Goal: Information Seeking & Learning: Learn about a topic

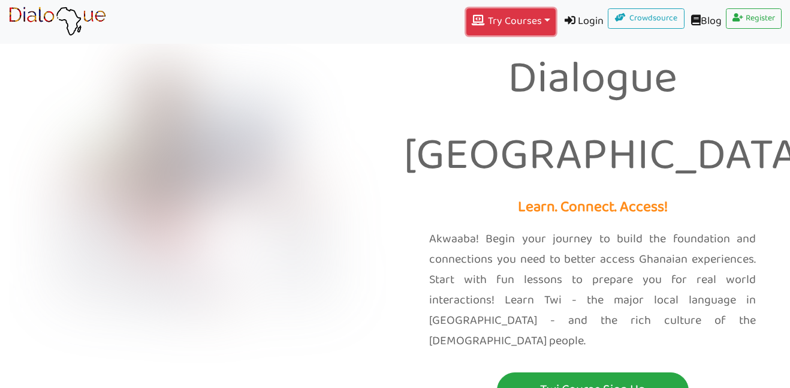
click at [531, 14] on button "Try Courses Toggle Dropdown" at bounding box center [510, 21] width 89 height 27
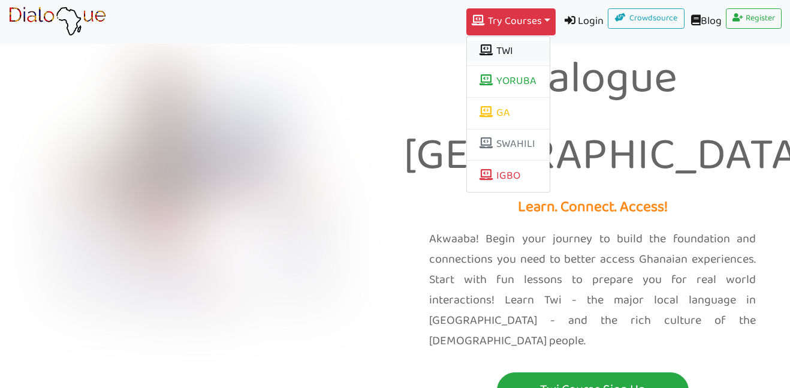
click at [516, 47] on button "TWI" at bounding box center [508, 51] width 83 height 20
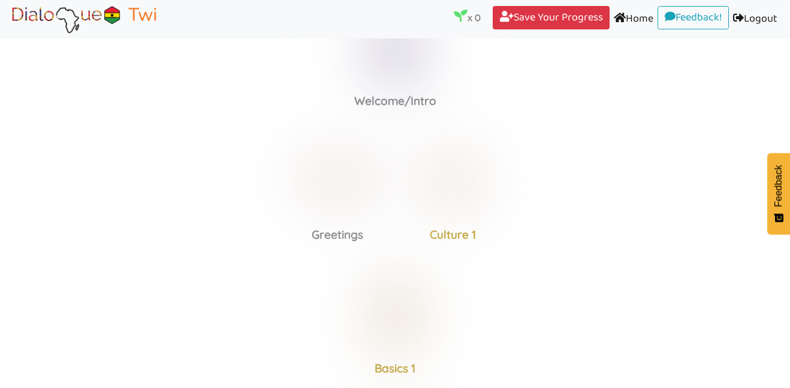
scroll to position [11, 0]
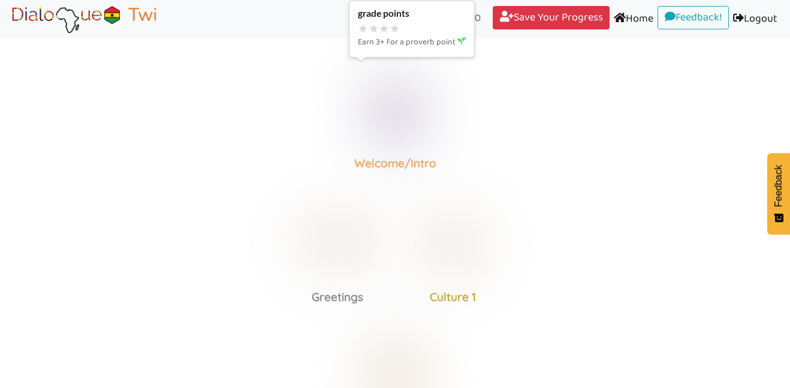
click at [421, 114] on img at bounding box center [395, 110] width 93 height 93
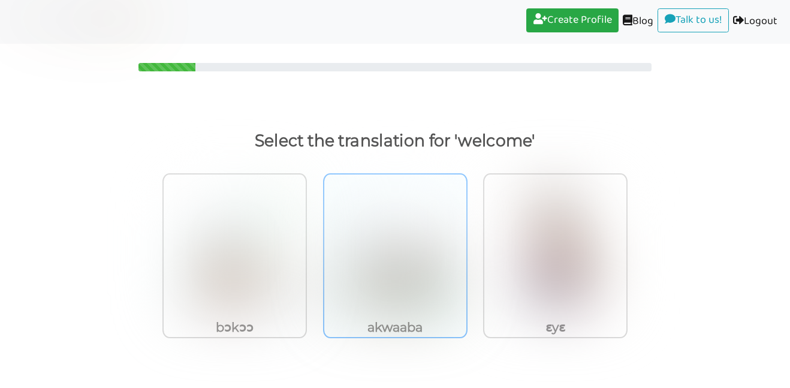
click at [297, 261] on img at bounding box center [235, 251] width 124 height 132
click at [315, 248] on input "akwaaba" at bounding box center [310, 243] width 9 height 9
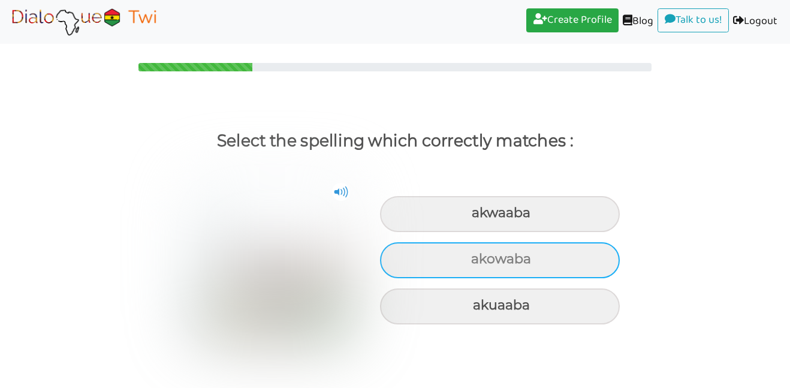
click at [520, 232] on div "akowaba" at bounding box center [500, 214] width 240 height 36
click at [477, 217] on input "akowaba" at bounding box center [473, 213] width 8 height 8
radio input "true"
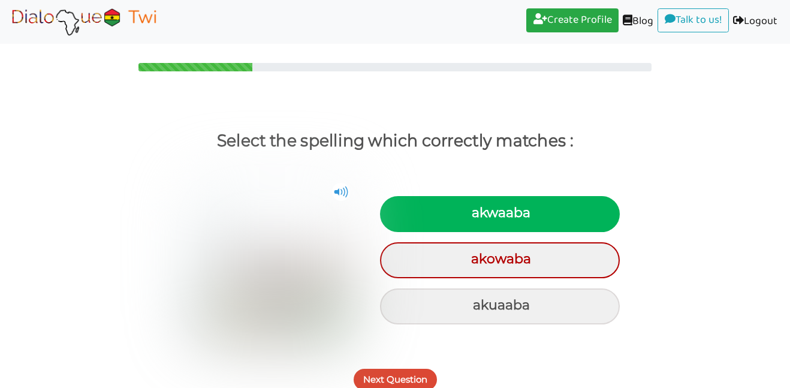
scroll to position [8, 0]
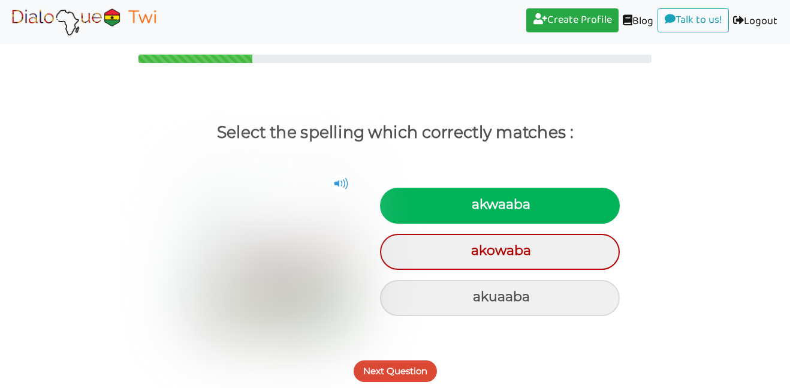
click at [420, 366] on button "Next Question" at bounding box center [395, 371] width 83 height 22
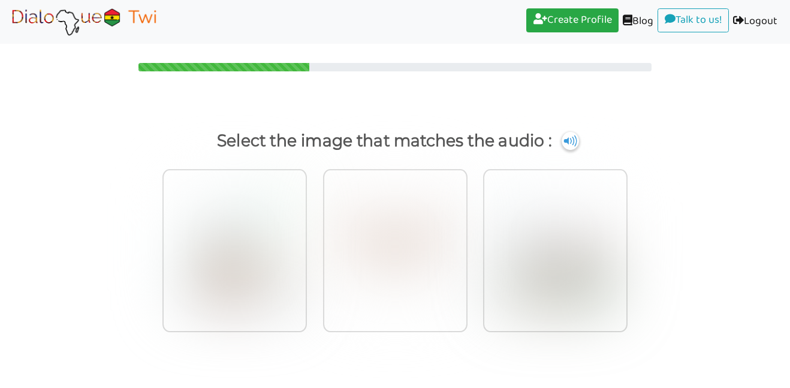
click at [573, 154] on p "Select the image that matches the audio :" at bounding box center [395, 141] width 751 height 29
click at [571, 141] on img at bounding box center [570, 140] width 18 height 19
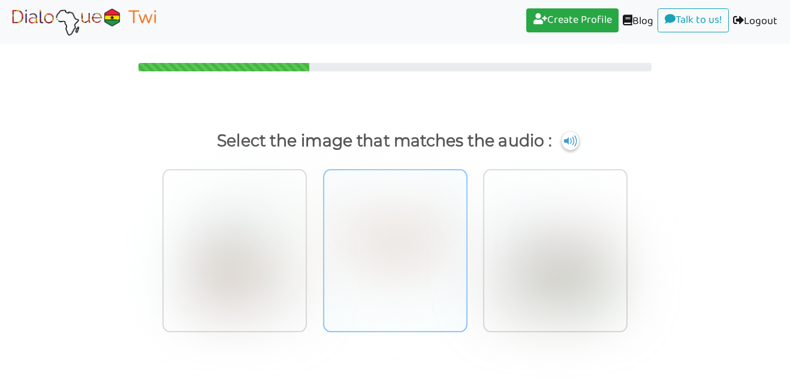
click at [297, 234] on img at bounding box center [235, 246] width 124 height 132
click at [315, 234] on input "radio" at bounding box center [310, 238] width 9 height 9
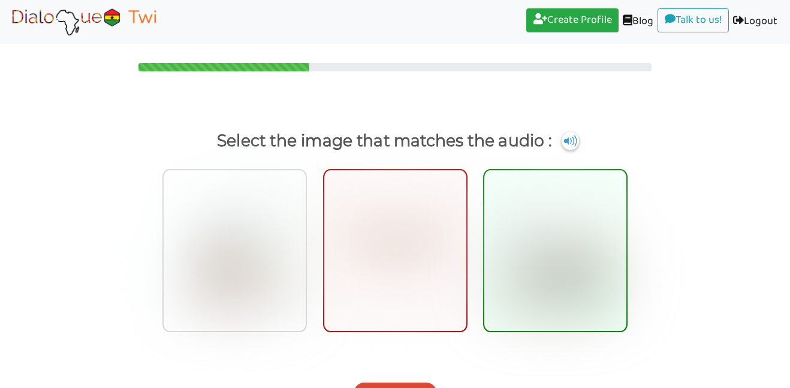
scroll to position [22, 0]
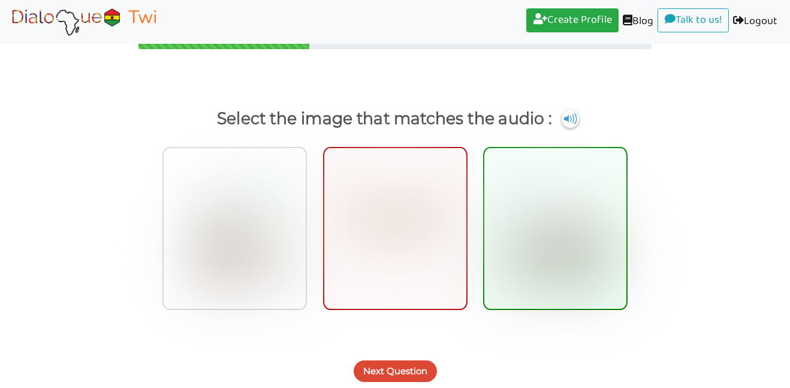
click at [597, 206] on img at bounding box center [555, 224] width 124 height 132
click at [627, 212] on input "radio" at bounding box center [631, 216] width 9 height 9
click at [567, 246] on img at bounding box center [555, 224] width 124 height 132
click at [627, 221] on input "radio" at bounding box center [631, 216] width 9 height 9
radio input "true"
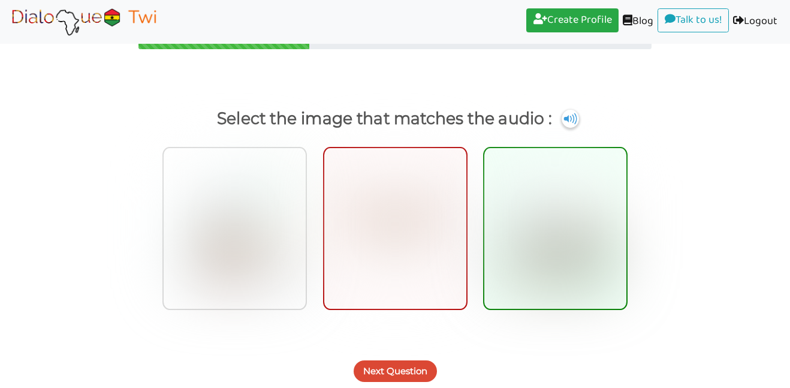
click at [391, 378] on button "Next Question" at bounding box center [395, 371] width 83 height 22
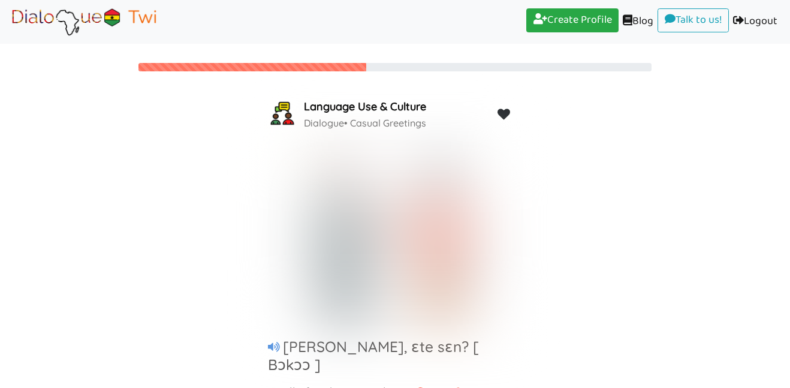
scroll to position [64, 0]
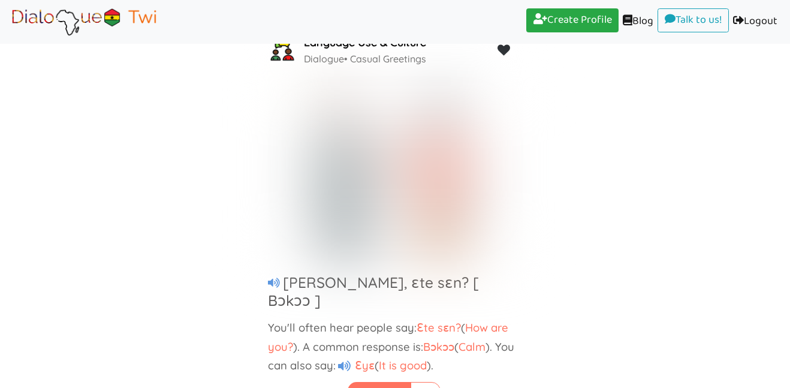
click at [311, 387] on div "Next Card" at bounding box center [395, 382] width 790 height 41
click at [411, 386] on link at bounding box center [426, 393] width 30 height 22
click at [388, 385] on button "Next Card" at bounding box center [380, 393] width 64 height 22
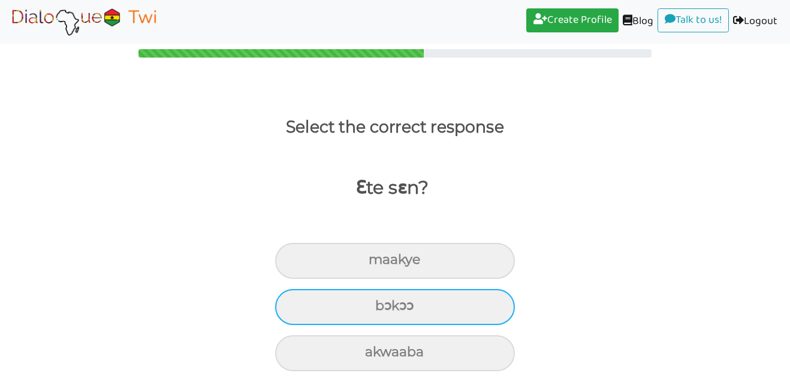
click at [429, 279] on div "bɔkɔɔ" at bounding box center [395, 261] width 240 height 36
click at [378, 264] on input "bɔkɔɔ" at bounding box center [374, 260] width 8 height 8
radio input "true"
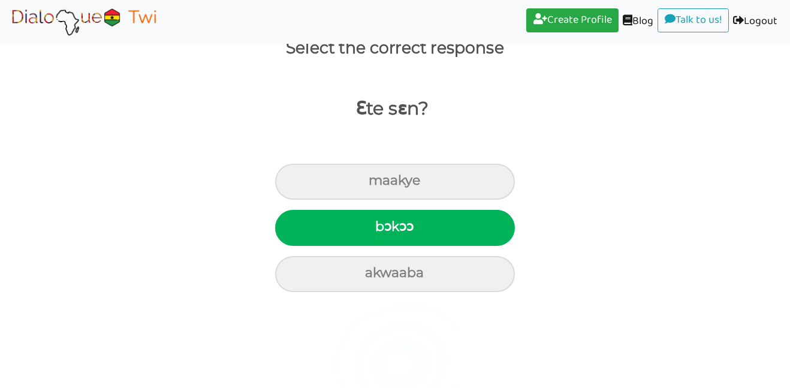
scroll to position [0, 0]
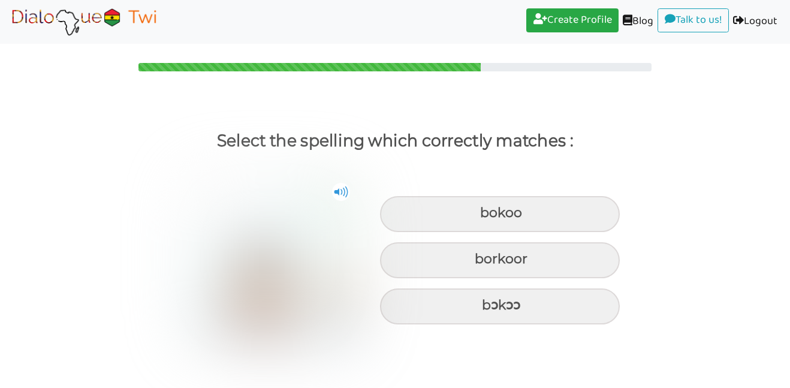
click at [789, 247] on div "bokoo borkoor bɔkɔɔ" at bounding box center [395, 255] width 790 height 188
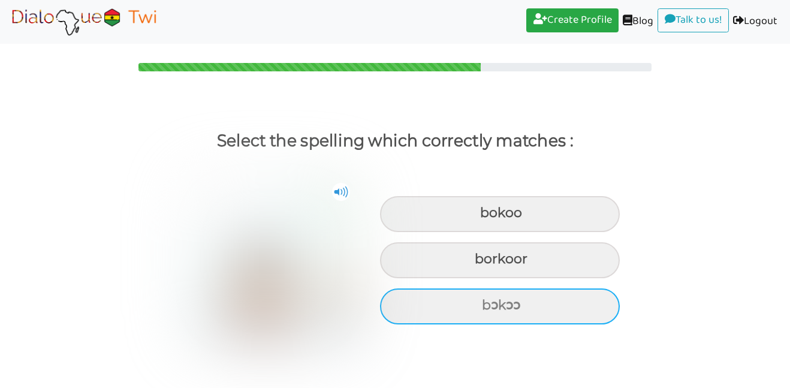
click at [559, 232] on div "bɔkɔɔ" at bounding box center [500, 214] width 240 height 36
click at [486, 217] on input "bɔkɔɔ" at bounding box center [482, 213] width 8 height 8
radio input "true"
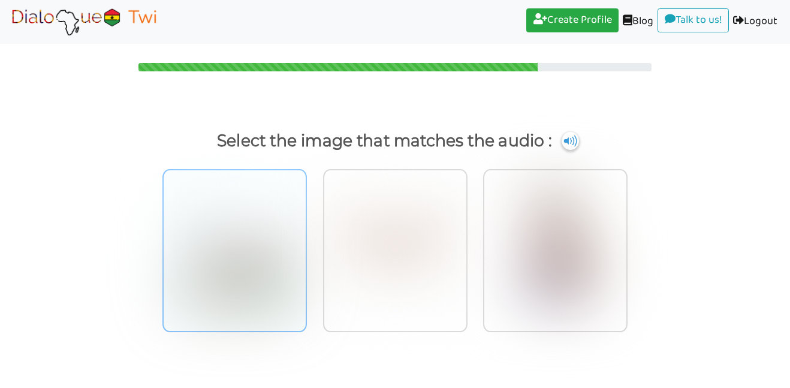
click at [261, 239] on img at bounding box center [235, 246] width 124 height 132
click at [306, 239] on input "radio" at bounding box center [310, 238] width 9 height 9
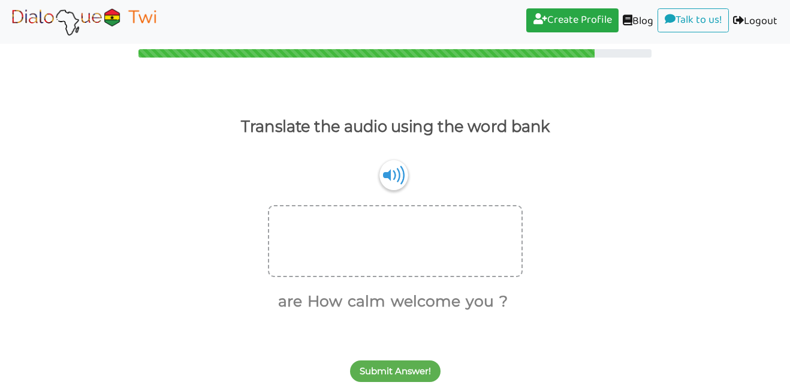
scroll to position [14, 0]
click at [387, 161] on div "Translate the audio using the word bank Ɛte sɛn ? are How calm welcome you ?" at bounding box center [395, 213] width 790 height 201
click at [384, 176] on img at bounding box center [393, 174] width 29 height 31
click at [300, 221] on div at bounding box center [395, 241] width 255 height 72
click at [390, 164] on img at bounding box center [393, 174] width 29 height 31
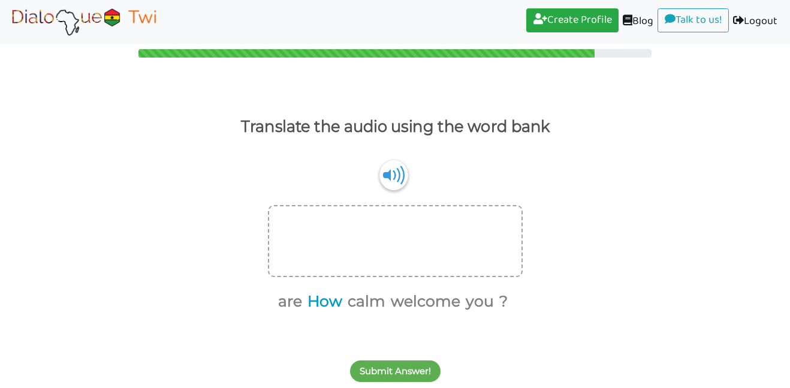
click at [314, 306] on button "How" at bounding box center [322, 301] width 39 height 23
click at [306, 304] on button "are" at bounding box center [308, 301] width 28 height 23
click at [454, 299] on button "you" at bounding box center [443, 301] width 32 height 23
click at [450, 303] on button "?" at bounding box center [450, 301] width 13 height 23
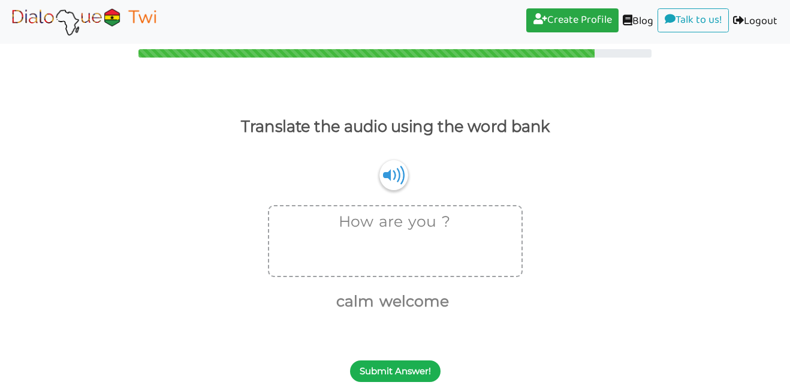
click at [412, 377] on button "Submit Answer!" at bounding box center [395, 371] width 91 height 22
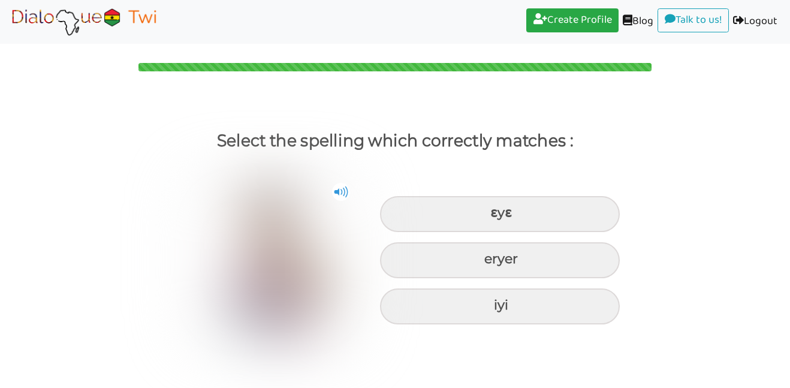
scroll to position [0, 0]
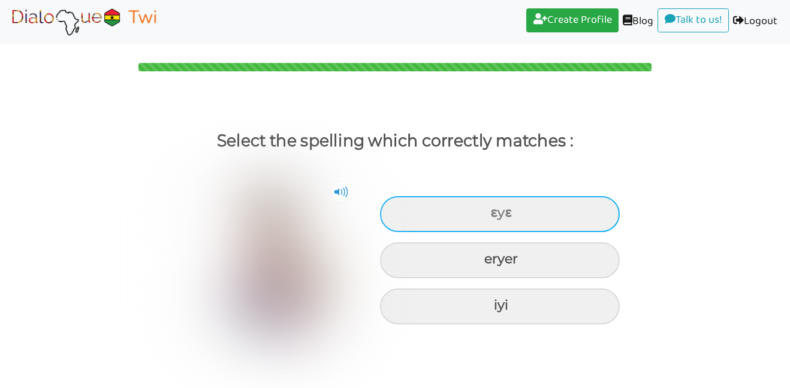
click at [568, 204] on div "ɛyɛ" at bounding box center [500, 214] width 240 height 36
click at [496, 209] on input "ɛyɛ" at bounding box center [492, 213] width 8 height 8
radio input "true"
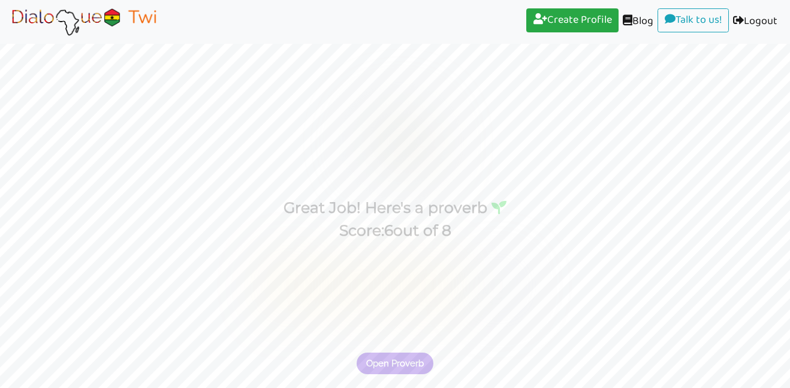
click at [374, 368] on span "Open Proverb" at bounding box center [395, 363] width 58 height 11
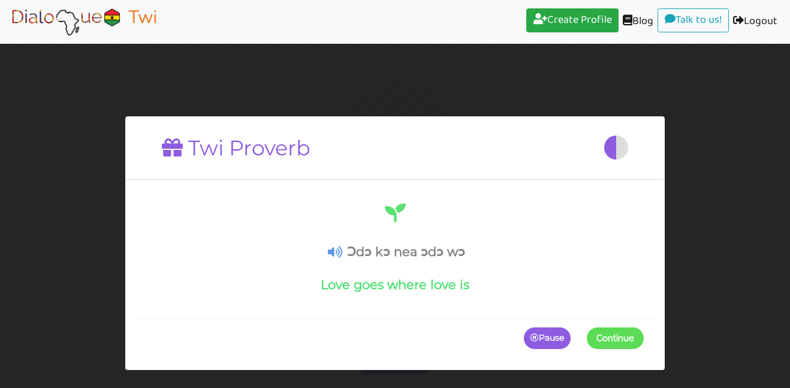
click at [439, 289] on h4 "Love goes where love is" at bounding box center [395, 284] width 498 height 15
click at [446, 286] on h4 "Love goes where love is" at bounding box center [395, 284] width 498 height 15
click at [535, 346] on p "Pause" at bounding box center [547, 339] width 47 height 22
click at [449, 284] on h4 "Love goes where love is" at bounding box center [395, 284] width 498 height 15
click at [460, 284] on h4 "Love goes where love is" at bounding box center [395, 284] width 498 height 15
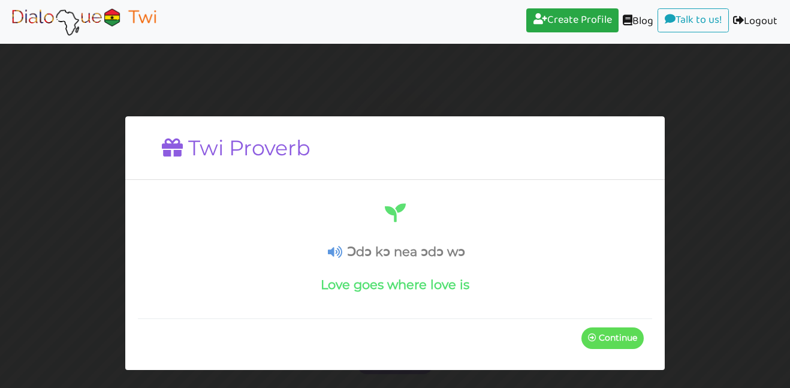
click at [444, 252] on h4 "Ɔdɔ kɔ nea ɔdɔ wɔ" at bounding box center [395, 251] width 498 height 15
click at [433, 252] on h4 "Ɔdɔ kɔ nea ɔdɔ wɔ" at bounding box center [395, 251] width 498 height 15
click at [612, 343] on p "Continue" at bounding box center [613, 338] width 62 height 22
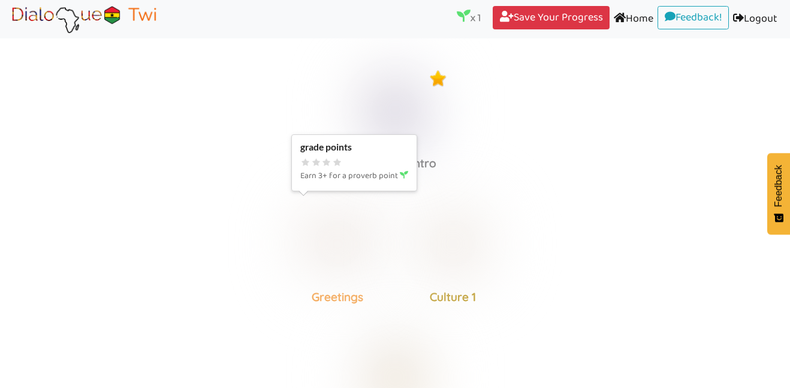
click at [363, 156] on img at bounding box center [395, 110] width 93 height 93
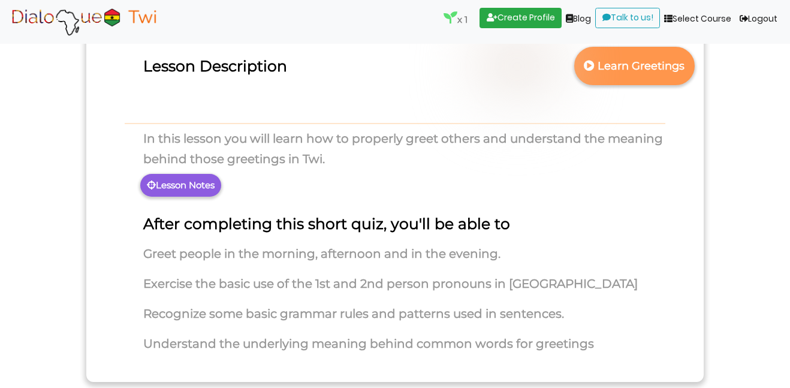
scroll to position [106, 0]
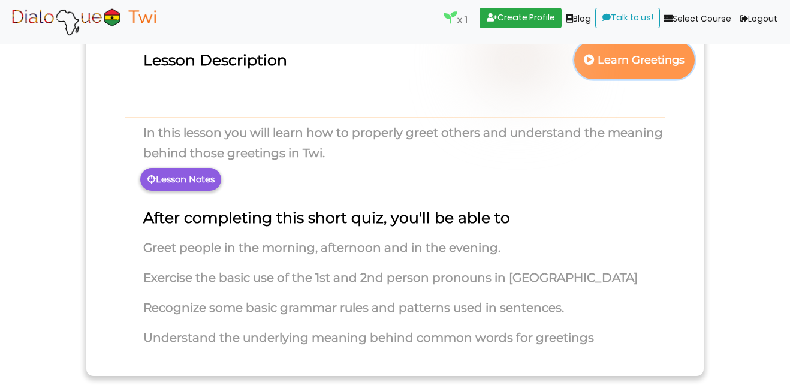
click at [629, 71] on p "Learn Greetings" at bounding box center [635, 60] width 106 height 29
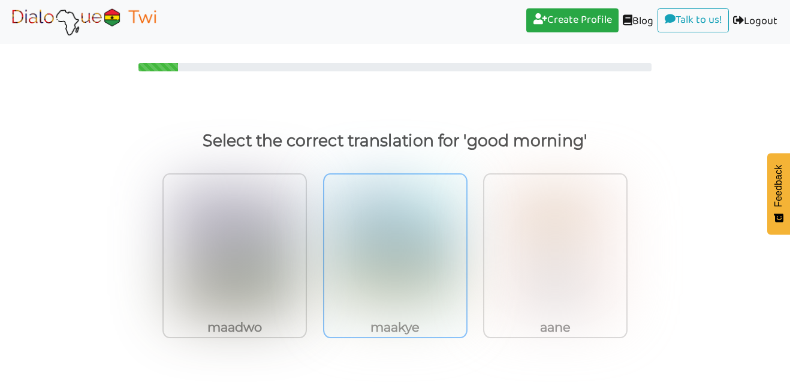
click at [297, 231] on img at bounding box center [235, 251] width 124 height 132
click at [315, 239] on input "maakye" at bounding box center [310, 243] width 9 height 9
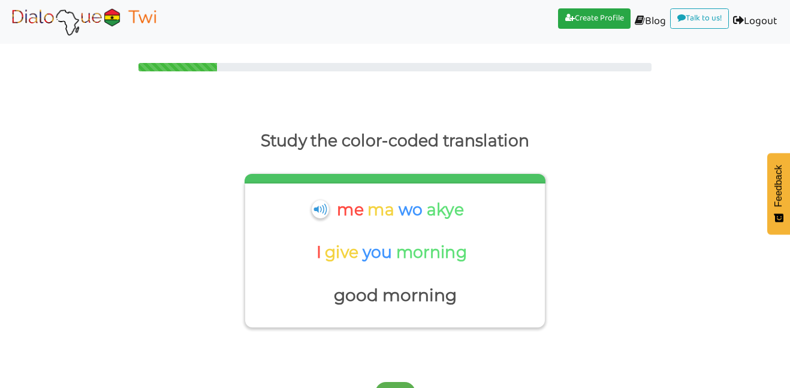
click at [420, 231] on div "me ma wo akye" at bounding box center [402, 213] width 131 height 37
click at [329, 209] on div "me ma wo akye" at bounding box center [394, 213] width 148 height 37
click at [368, 288] on p "good morning" at bounding box center [395, 295] width 288 height 29
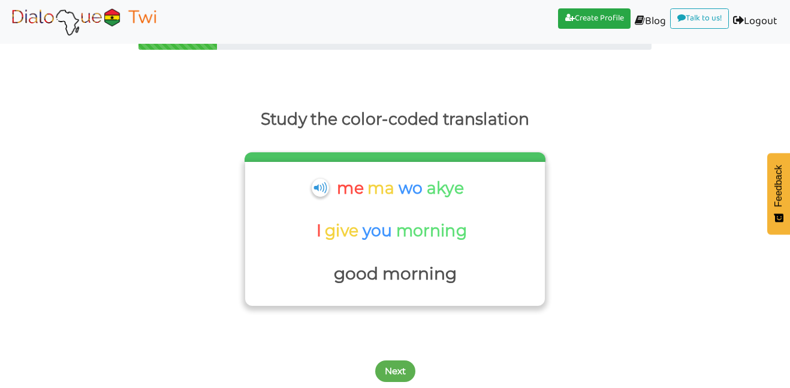
click at [444, 188] on p "akye" at bounding box center [447, 188] width 41 height 29
click at [401, 379] on button "Next" at bounding box center [395, 371] width 40 height 22
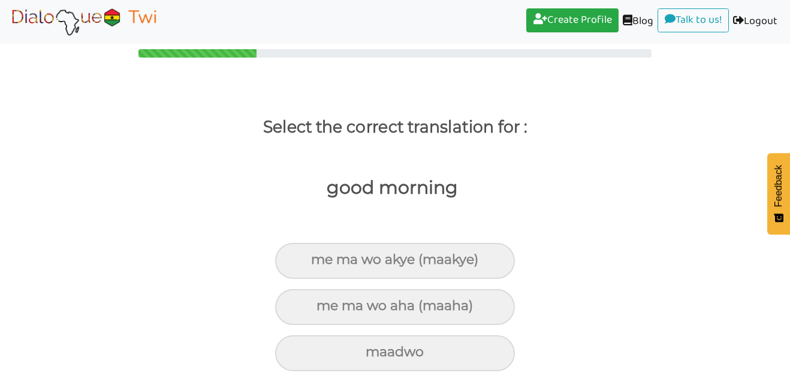
scroll to position [14, 0]
click at [450, 254] on div "me ma wo akye (maakye)" at bounding box center [395, 261] width 240 height 36
click at [320, 256] on input "me ma wo akye (maakye)" at bounding box center [316, 260] width 8 height 8
radio input "true"
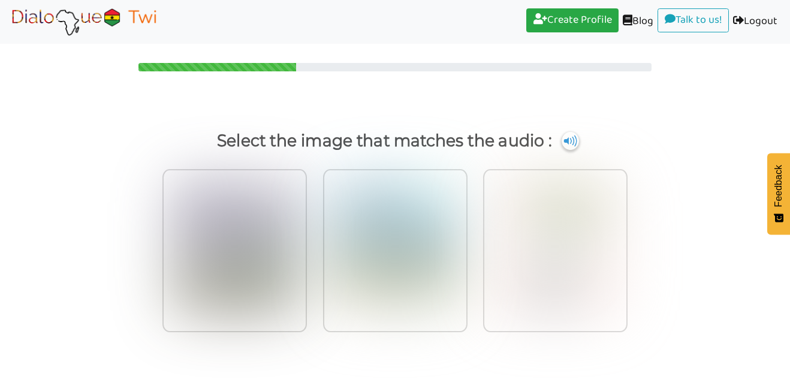
scroll to position [0, 0]
click at [576, 138] on img at bounding box center [570, 140] width 18 height 19
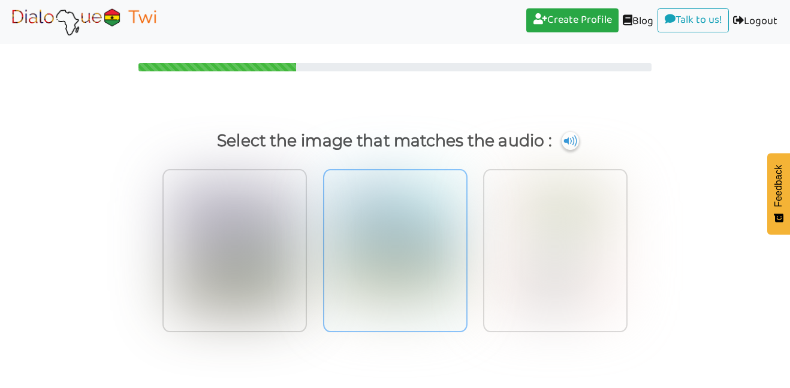
click at [297, 234] on img at bounding box center [235, 246] width 124 height 132
click at [315, 234] on input "radio" at bounding box center [310, 238] width 9 height 9
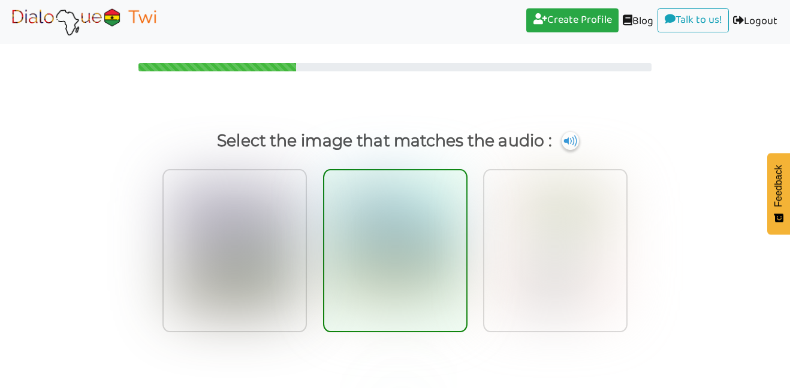
click at [790, 97] on div "Select the image that matches the audio :" at bounding box center [395, 250] width 790 height 424
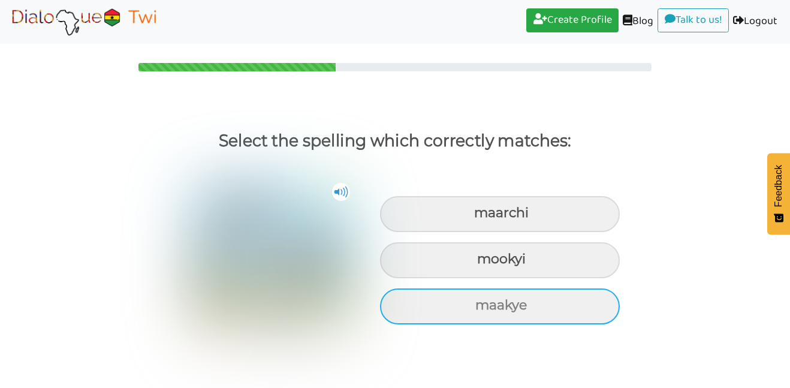
click at [528, 232] on div "maakye" at bounding box center [500, 214] width 240 height 36
click at [480, 217] on input "maakye" at bounding box center [476, 213] width 8 height 8
radio input "true"
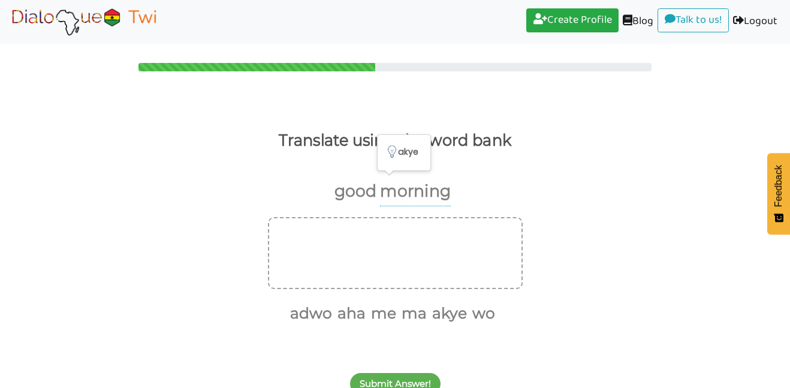
click at [420, 187] on p "morning" at bounding box center [415, 191] width 71 height 29
click at [329, 306] on button "adwo" at bounding box center [309, 313] width 46 height 23
click at [427, 314] on button "akye" at bounding box center [424, 313] width 39 height 23
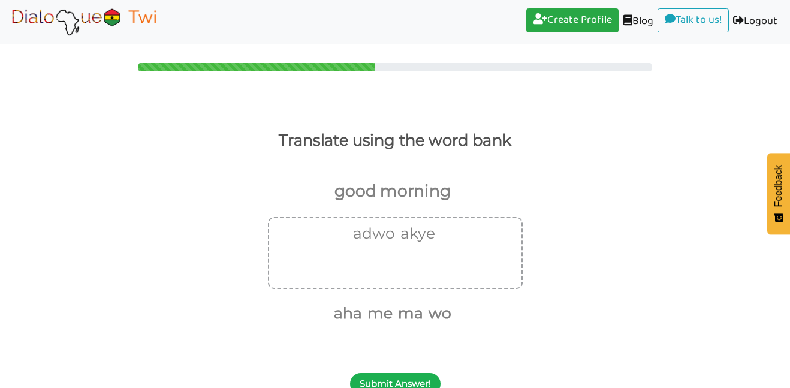
click at [422, 380] on button "Submit Answer!" at bounding box center [395, 384] width 91 height 22
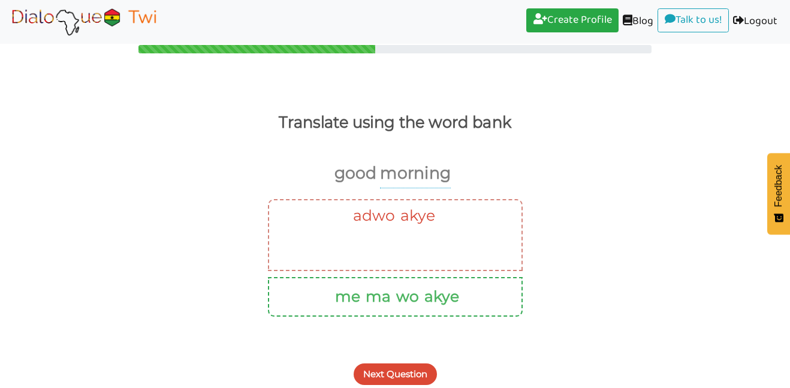
scroll to position [21, 0]
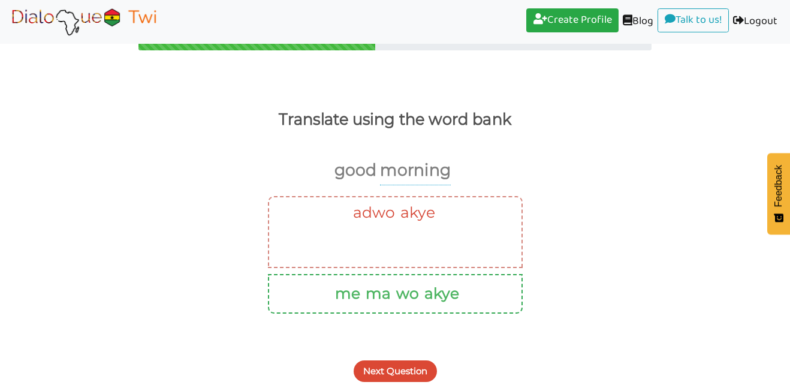
click at [396, 375] on button "Next Question" at bounding box center [395, 371] width 83 height 22
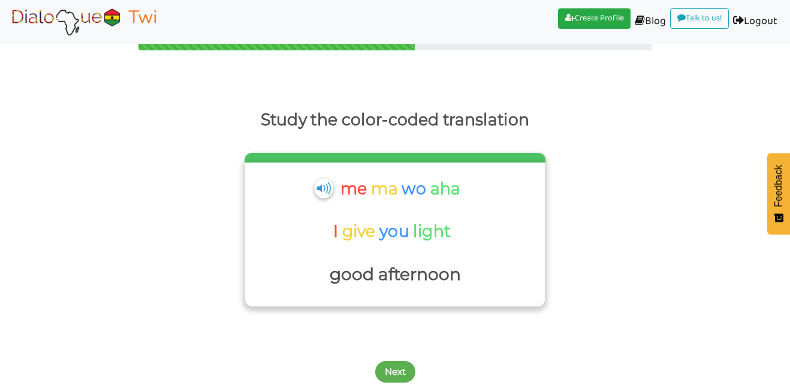
click at [327, 189] on img at bounding box center [323, 188] width 19 height 20
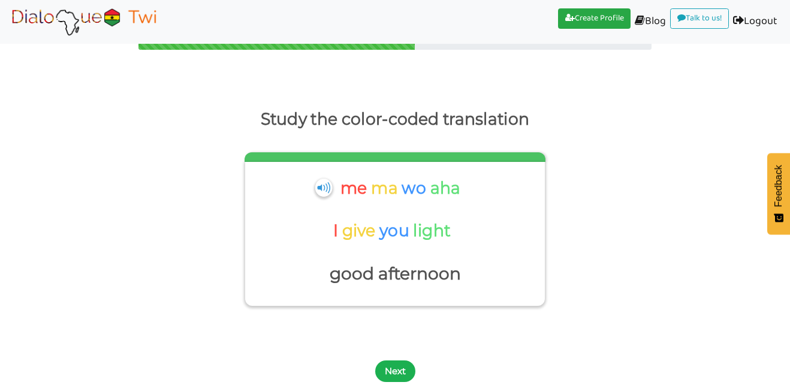
click at [399, 366] on button "Next" at bounding box center [395, 371] width 40 height 22
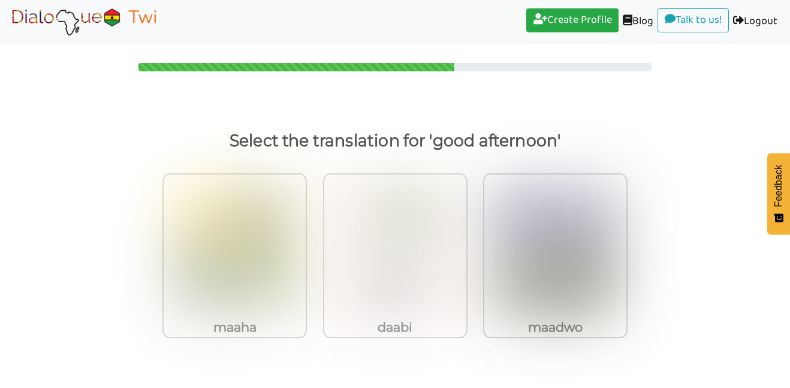
scroll to position [0, 0]
click at [258, 231] on img at bounding box center [235, 251] width 124 height 132
click at [306, 239] on input "maaha" at bounding box center [310, 243] width 9 height 9
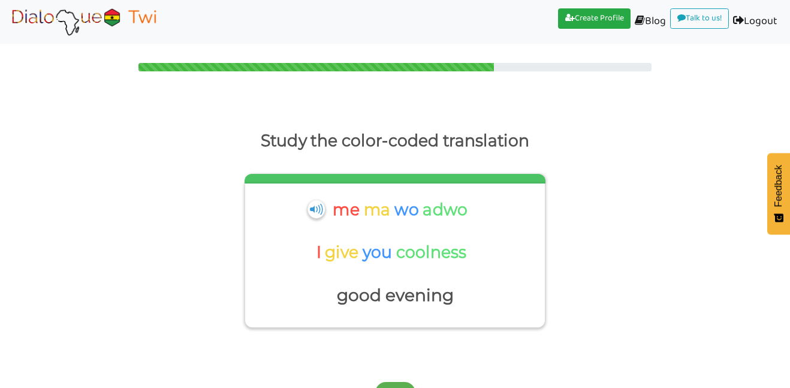
scroll to position [22, 0]
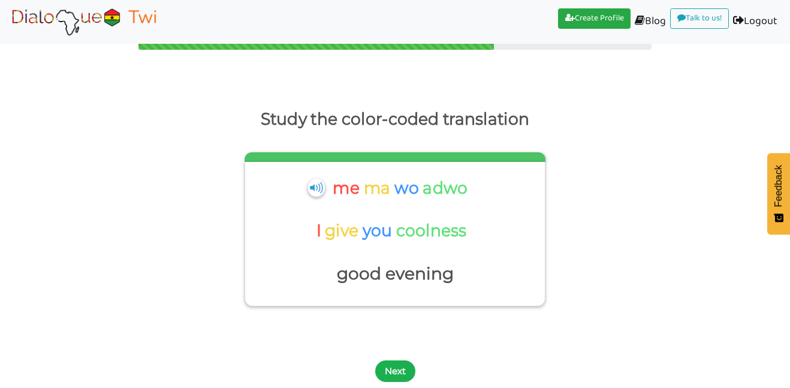
click at [393, 361] on button "Next" at bounding box center [395, 371] width 40 height 22
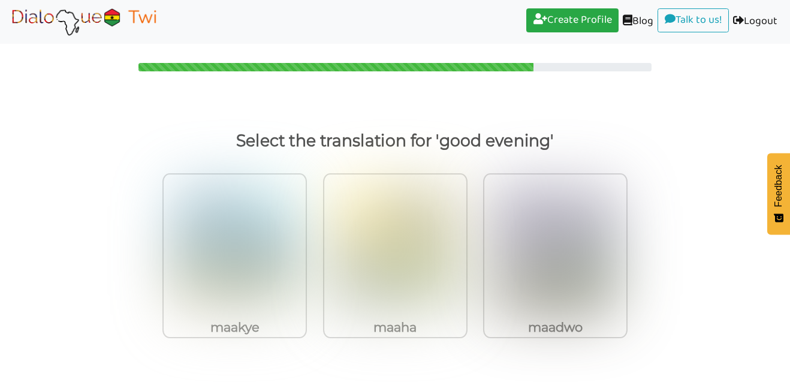
scroll to position [0, 0]
click at [297, 255] on img at bounding box center [235, 251] width 124 height 132
click at [315, 248] on input "maadwo" at bounding box center [310, 243] width 9 height 9
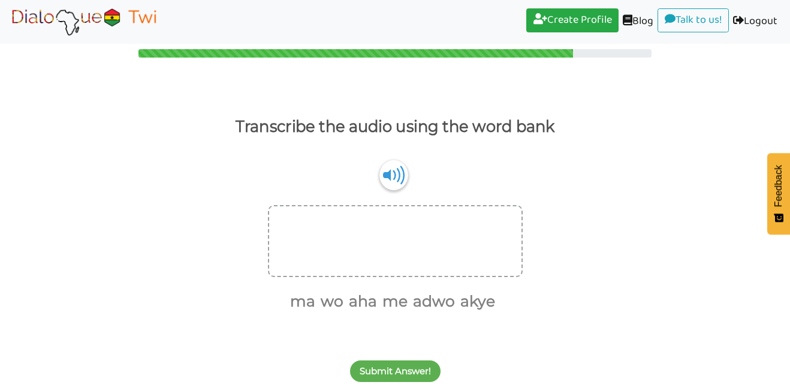
scroll to position [14, 0]
click at [393, 301] on button "me" at bounding box center [392, 301] width 29 height 23
click at [329, 302] on button "ma" at bounding box center [316, 301] width 29 height 23
click at [338, 303] on button "wo" at bounding box center [330, 301] width 27 height 23
click at [432, 298] on button "akye" at bounding box center [431, 301] width 39 height 23
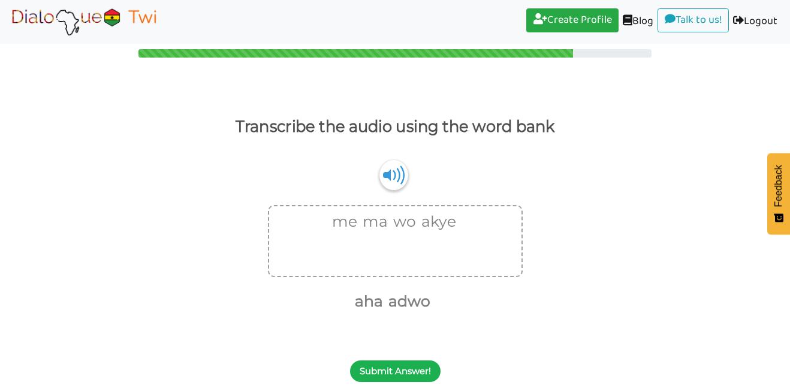
click at [423, 363] on button "Submit Answer!" at bounding box center [395, 371] width 91 height 22
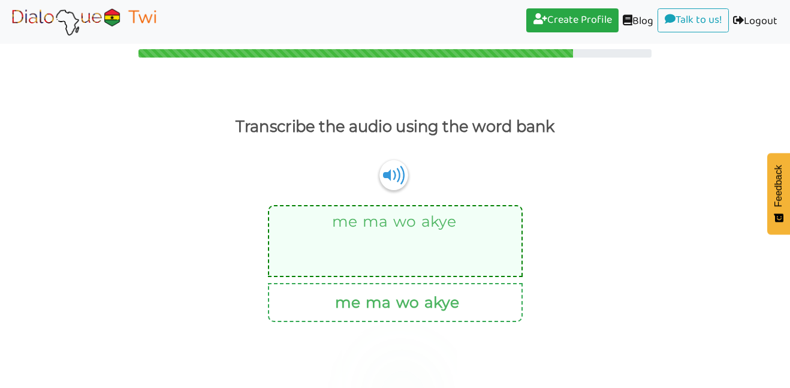
scroll to position [0, 0]
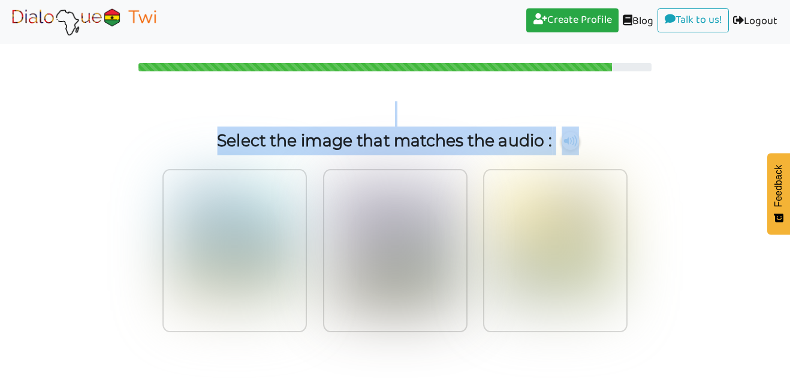
drag, startPoint x: 790, startPoint y: 97, endPoint x: 781, endPoint y: 127, distance: 31.1
click at [781, 127] on div "Select the image that matches the audio :" at bounding box center [395, 200] width 790 height 325
click at [646, 110] on div "Select the image that matches the audio :" at bounding box center [395, 231] width 790 height 261
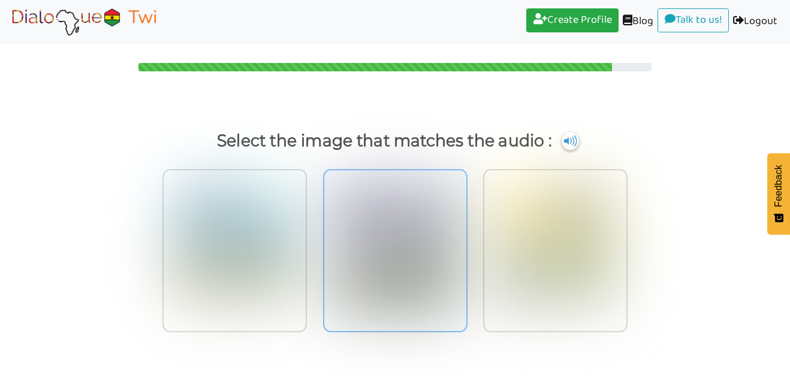
click at [297, 225] on img at bounding box center [235, 246] width 124 height 132
click at [315, 234] on input "radio" at bounding box center [310, 238] width 9 height 9
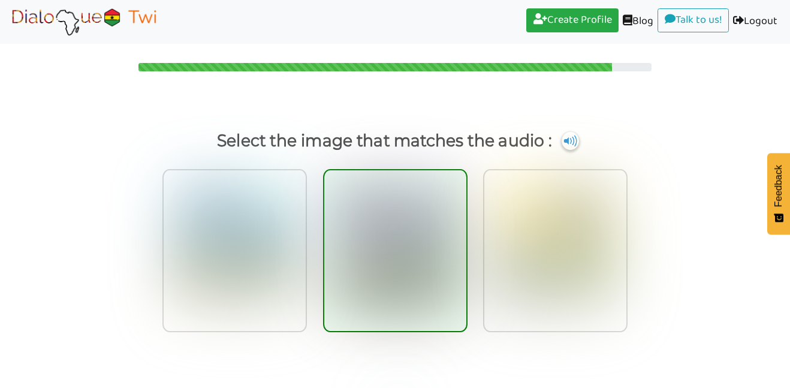
scroll to position [34, 0]
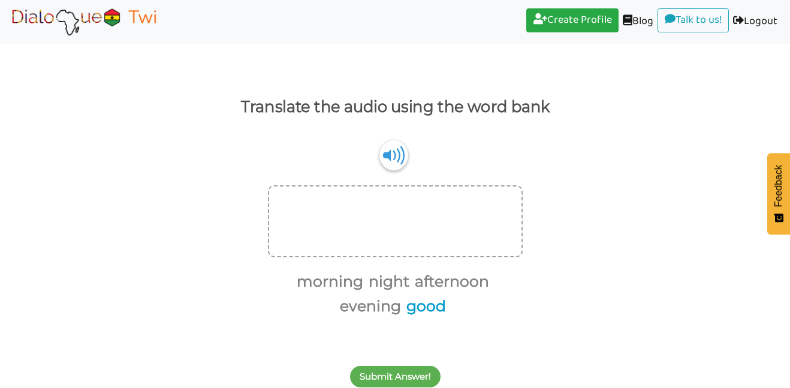
click at [435, 307] on button "good" at bounding box center [424, 306] width 44 height 23
click at [444, 286] on button "afternoon" at bounding box center [450, 281] width 79 height 23
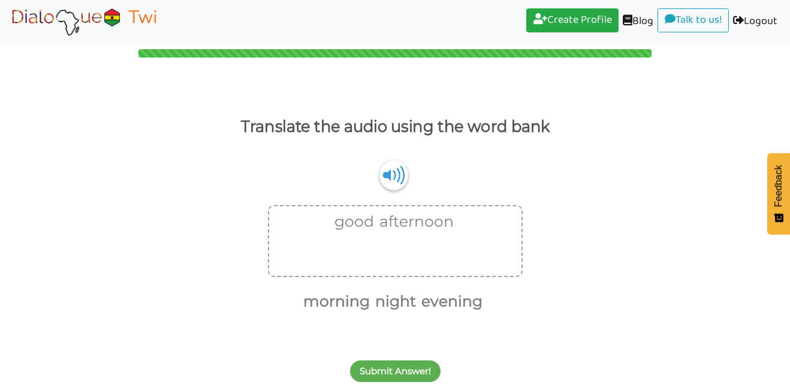
scroll to position [14, 0]
click at [418, 369] on button "Submit Answer!" at bounding box center [395, 371] width 91 height 22
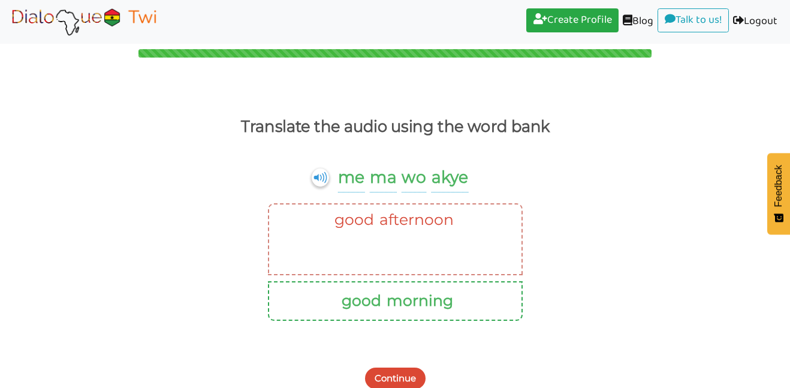
click at [418, 369] on button "Continue" at bounding box center [395, 379] width 61 height 22
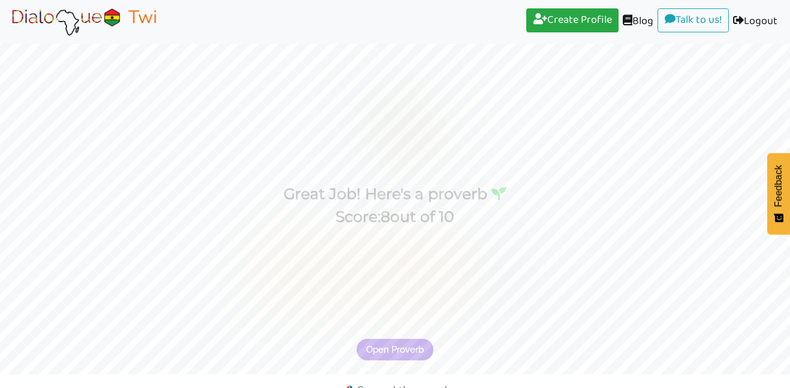
scroll to position [58, 0]
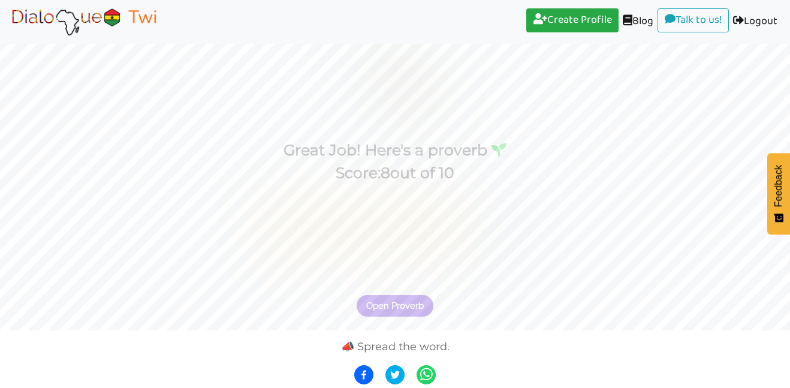
click at [411, 302] on span "Open Proverb" at bounding box center [395, 305] width 58 height 11
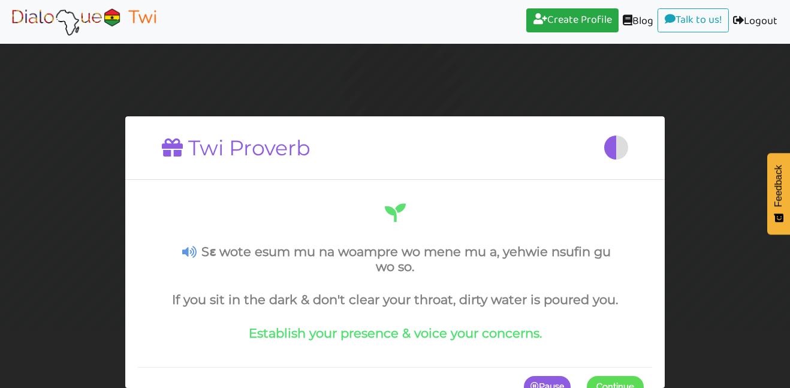
click at [539, 385] on p "Pause" at bounding box center [547, 387] width 47 height 22
click at [627, 387] on p "Continue" at bounding box center [613, 387] width 62 height 22
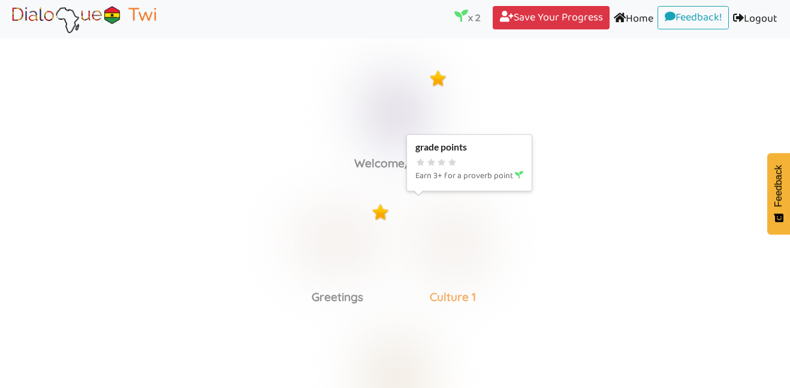
click at [442, 156] on img at bounding box center [395, 110] width 93 height 93
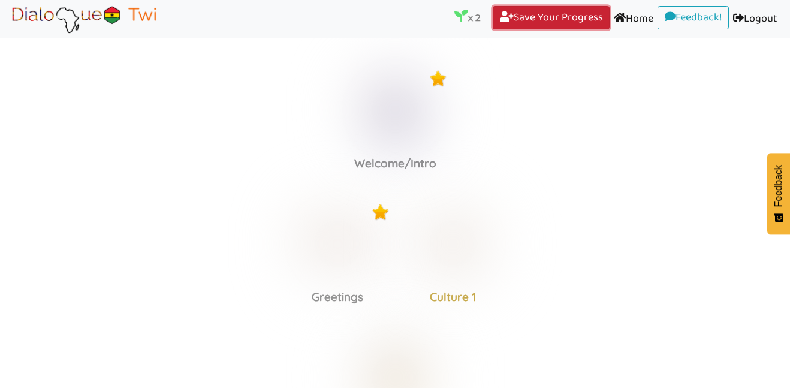
click at [526, 16] on link "Save Your Progress (current)" at bounding box center [551, 18] width 117 height 24
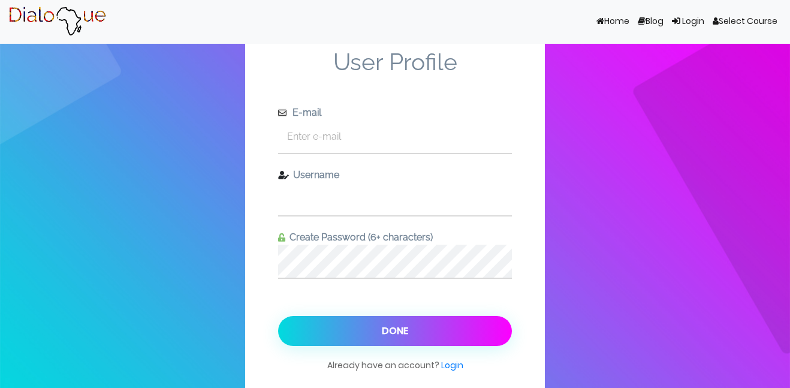
click at [441, 186] on input "text" at bounding box center [395, 198] width 234 height 33
click at [410, 133] on input "text" at bounding box center [395, 136] width 234 height 33
type input "[EMAIL_ADDRESS][DOMAIN_NAME]"
click at [426, 194] on input "text" at bounding box center [395, 198] width 234 height 33
type input "[EMAIL_ADDRESS][DOMAIN_NAME]"
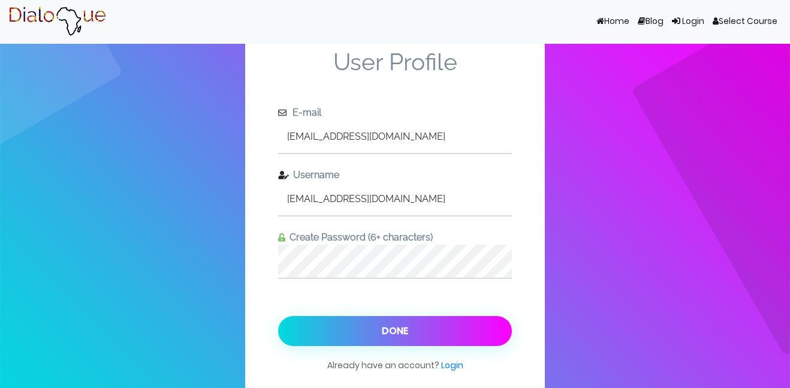
click at [278, 316] on button "Done" at bounding box center [395, 331] width 234 height 30
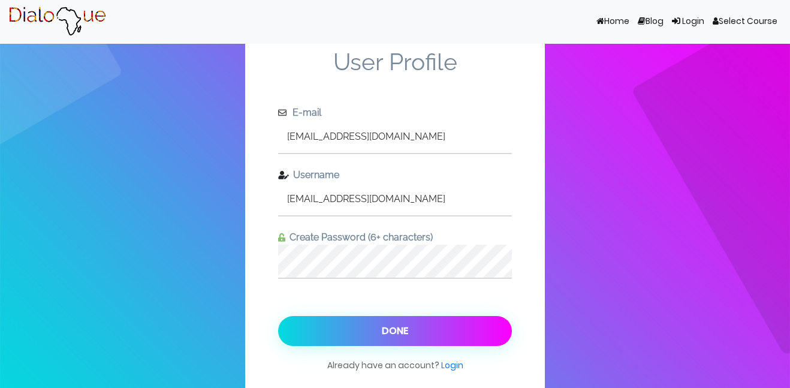
click at [278, 316] on button "Done" at bounding box center [395, 331] width 234 height 30
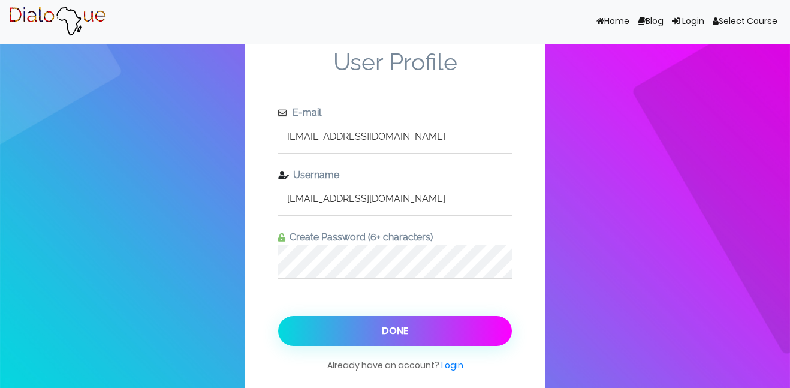
click at [278, 316] on button "Done" at bounding box center [395, 331] width 234 height 30
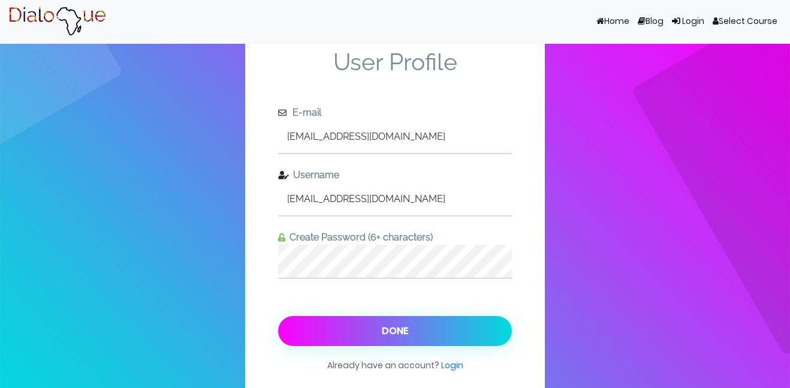
click at [375, 320] on button "Done" at bounding box center [395, 331] width 234 height 30
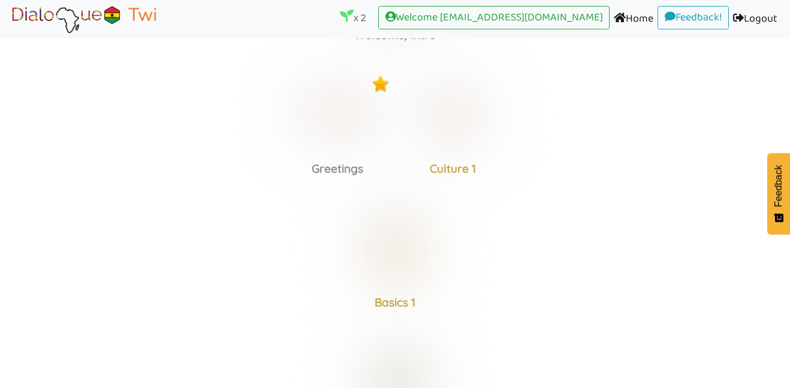
scroll to position [87, 0]
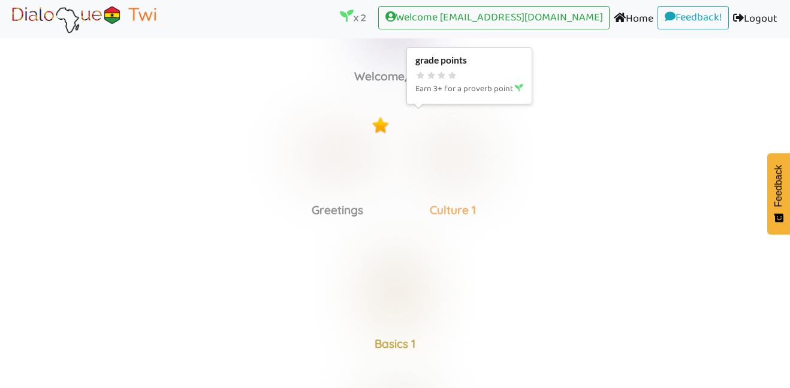
click at [427, 70] on img at bounding box center [395, 23] width 93 height 93
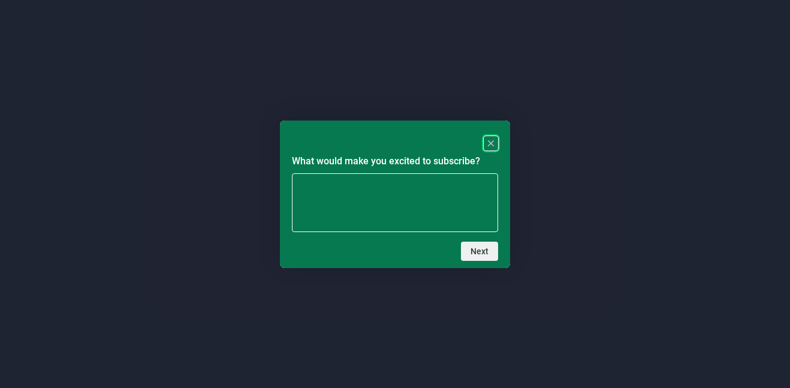
click at [491, 149] on rect "Close" at bounding box center [491, 143] width 14 height 14
